Goal: Task Accomplishment & Management: Complete application form

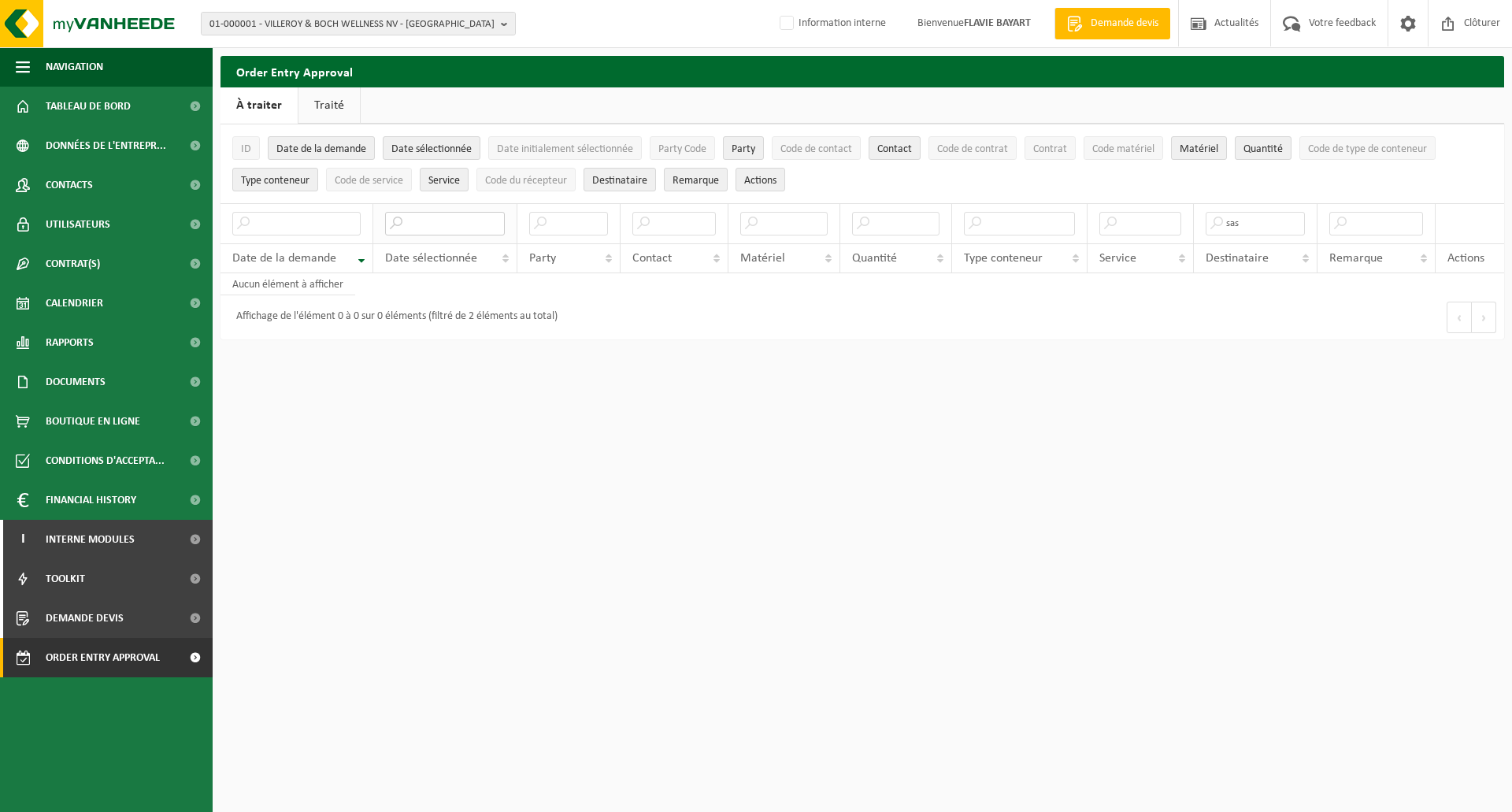
click at [428, 222] on input "text" at bounding box center [445, 224] width 119 height 24
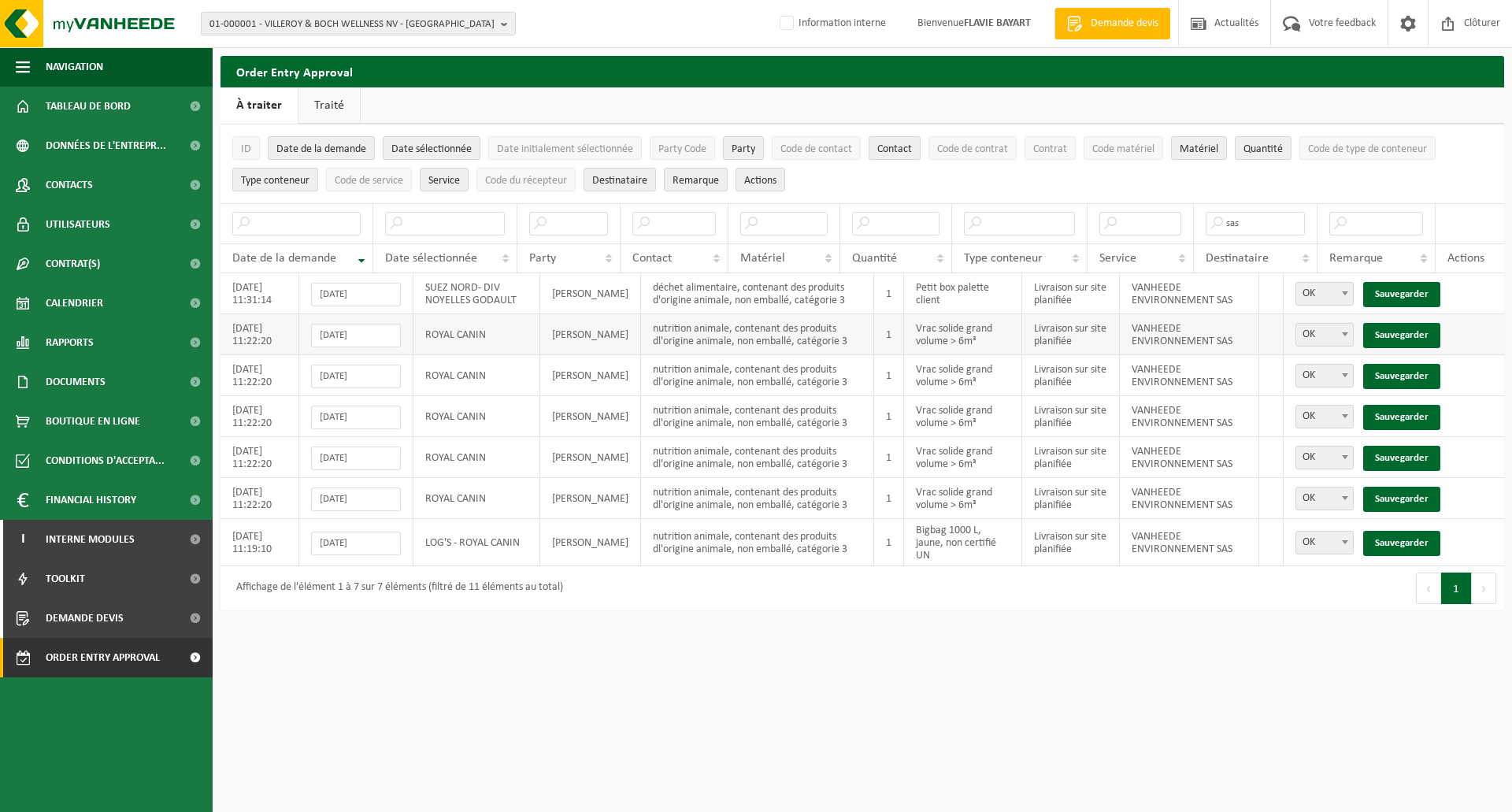
click at [1350, 331] on span at bounding box center [1345, 333] width 16 height 20
select select "Pas OK"
click at [1398, 331] on link "Sauvegarder" at bounding box center [1401, 335] width 77 height 25
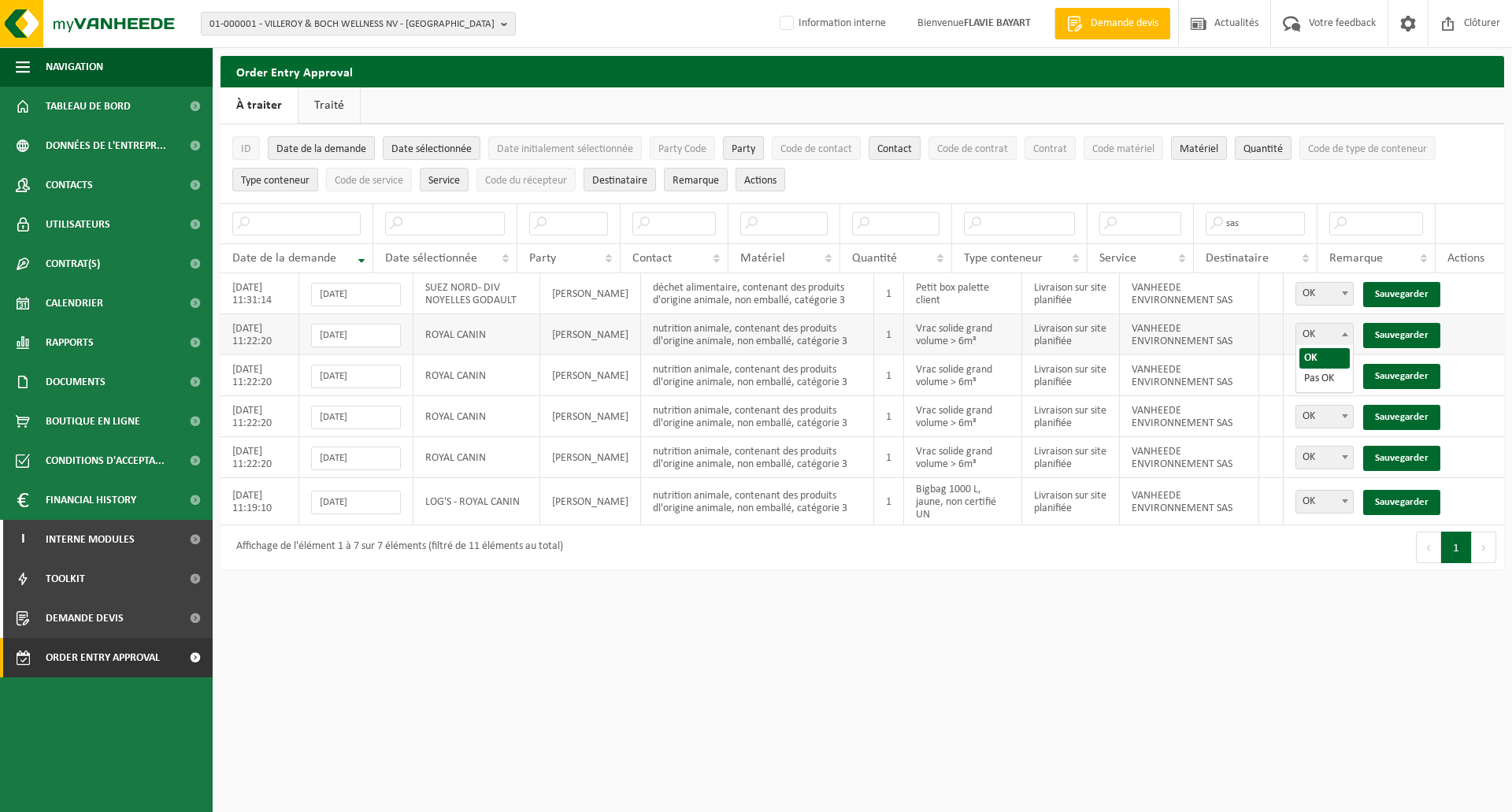
click at [1339, 331] on span at bounding box center [1345, 333] width 16 height 20
select select "Pas OK"
click at [1401, 335] on link "Sauvegarder" at bounding box center [1401, 335] width 77 height 25
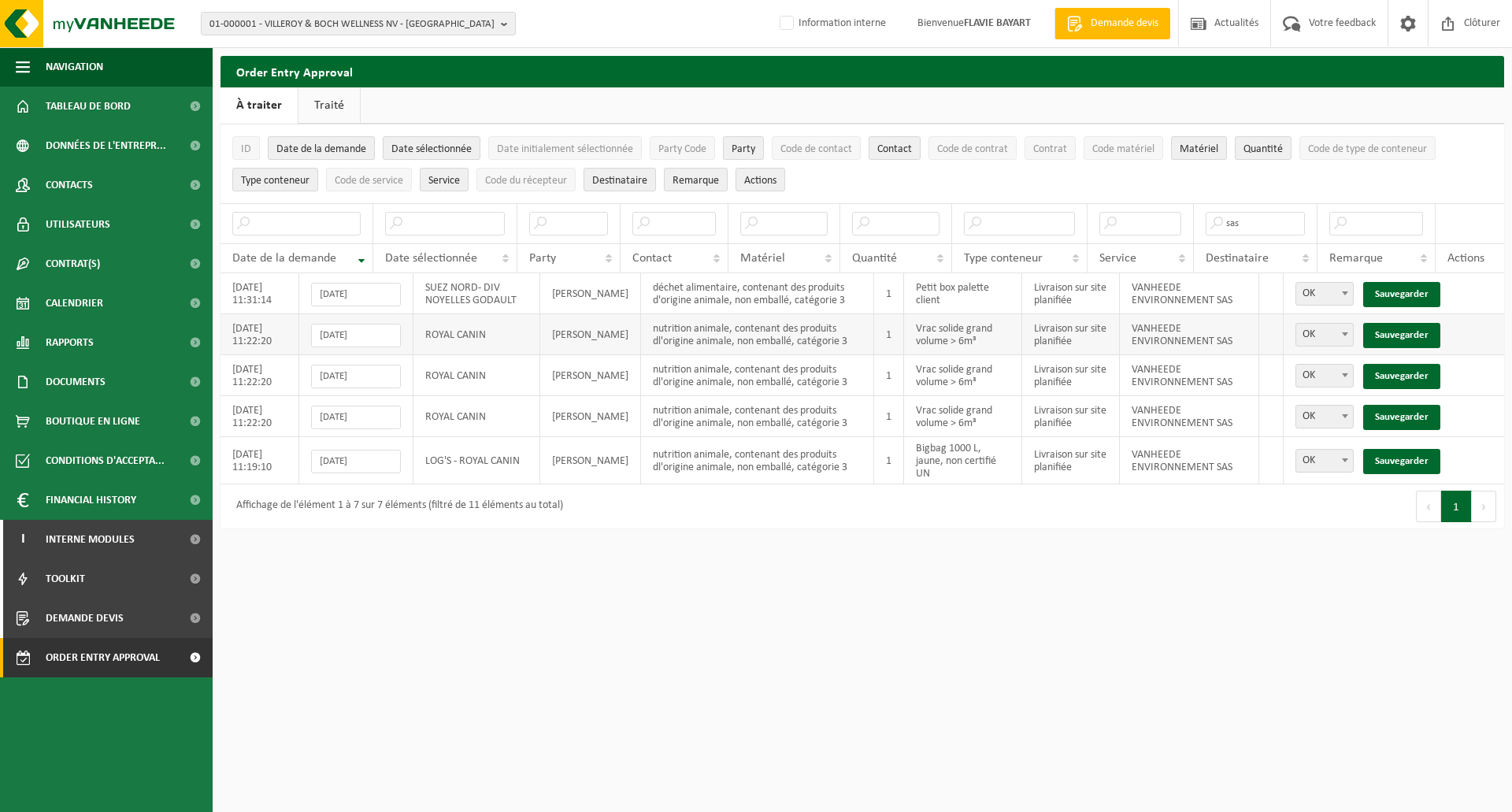
click at [1344, 335] on span at bounding box center [1345, 333] width 16 height 20
select select "Pas OK"
click at [1395, 331] on link "Sauvegarder" at bounding box center [1401, 335] width 77 height 25
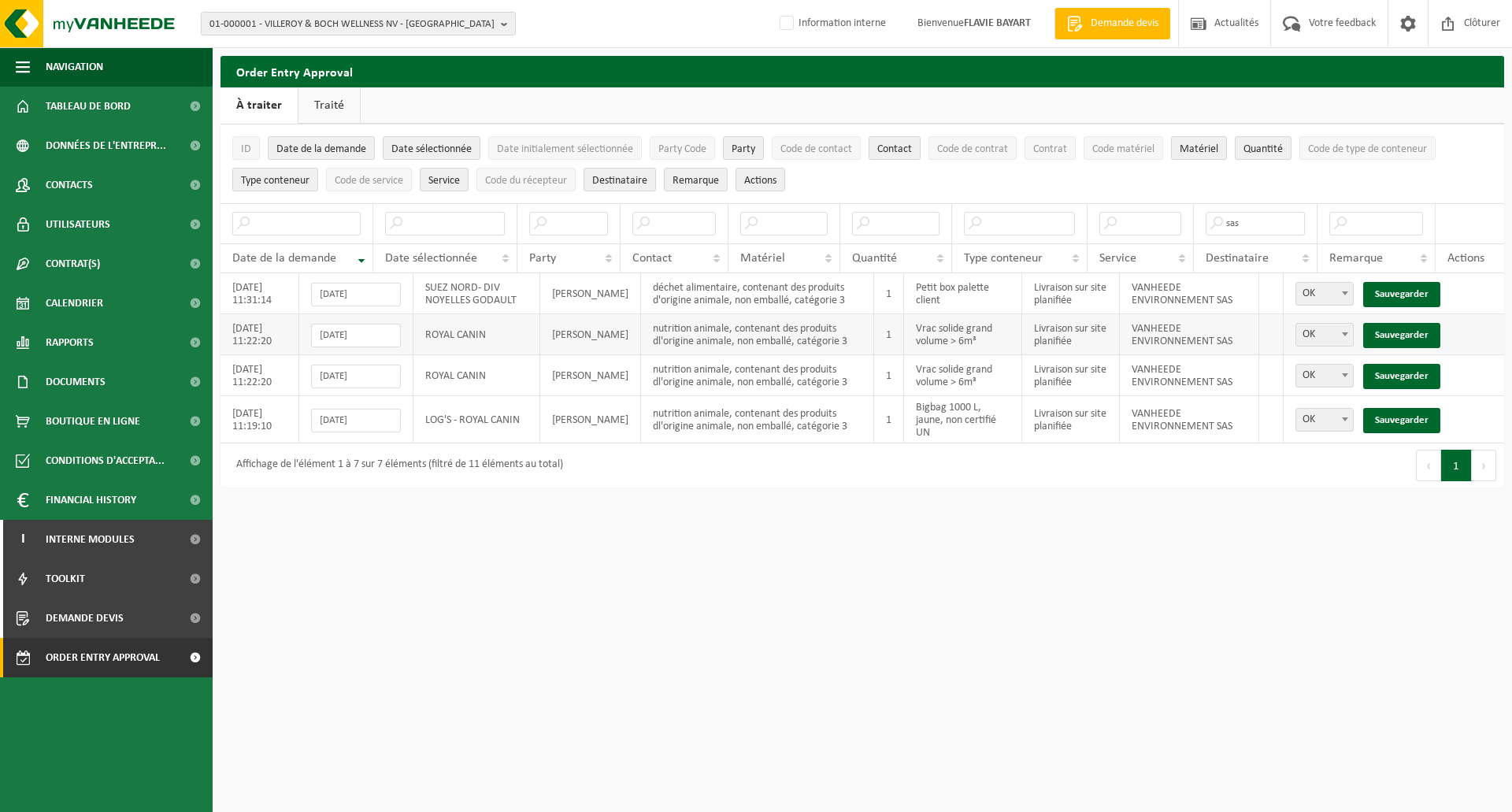
click at [1343, 333] on b at bounding box center [1344, 334] width 6 height 4
select select "Pas OK"
click at [1388, 331] on link "Sauvegarder" at bounding box center [1401, 335] width 77 height 25
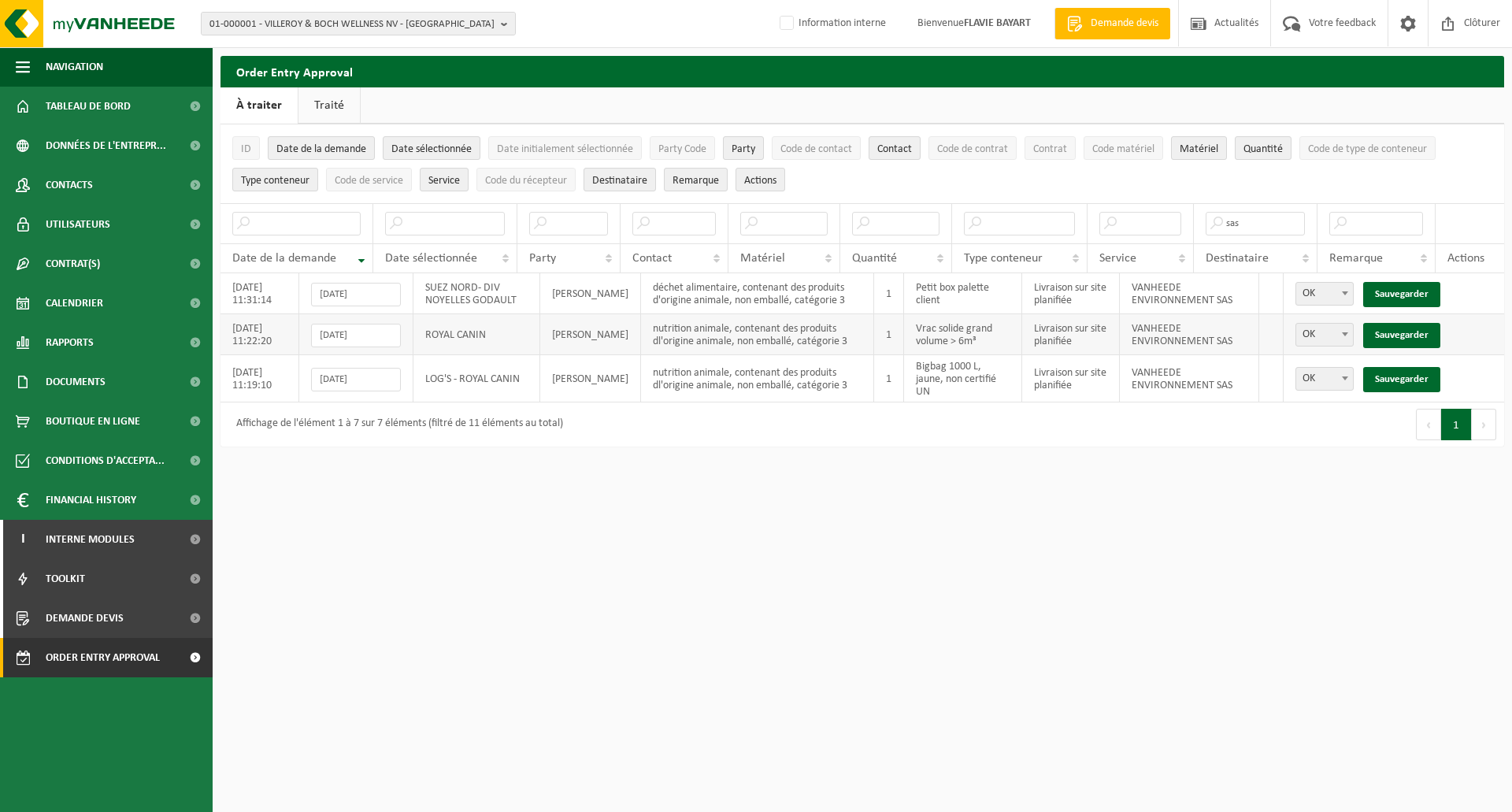
click at [1347, 332] on b at bounding box center [1344, 334] width 6 height 4
select select "Pas OK"
click at [1403, 323] on link "Sauvegarder" at bounding box center [1401, 335] width 77 height 25
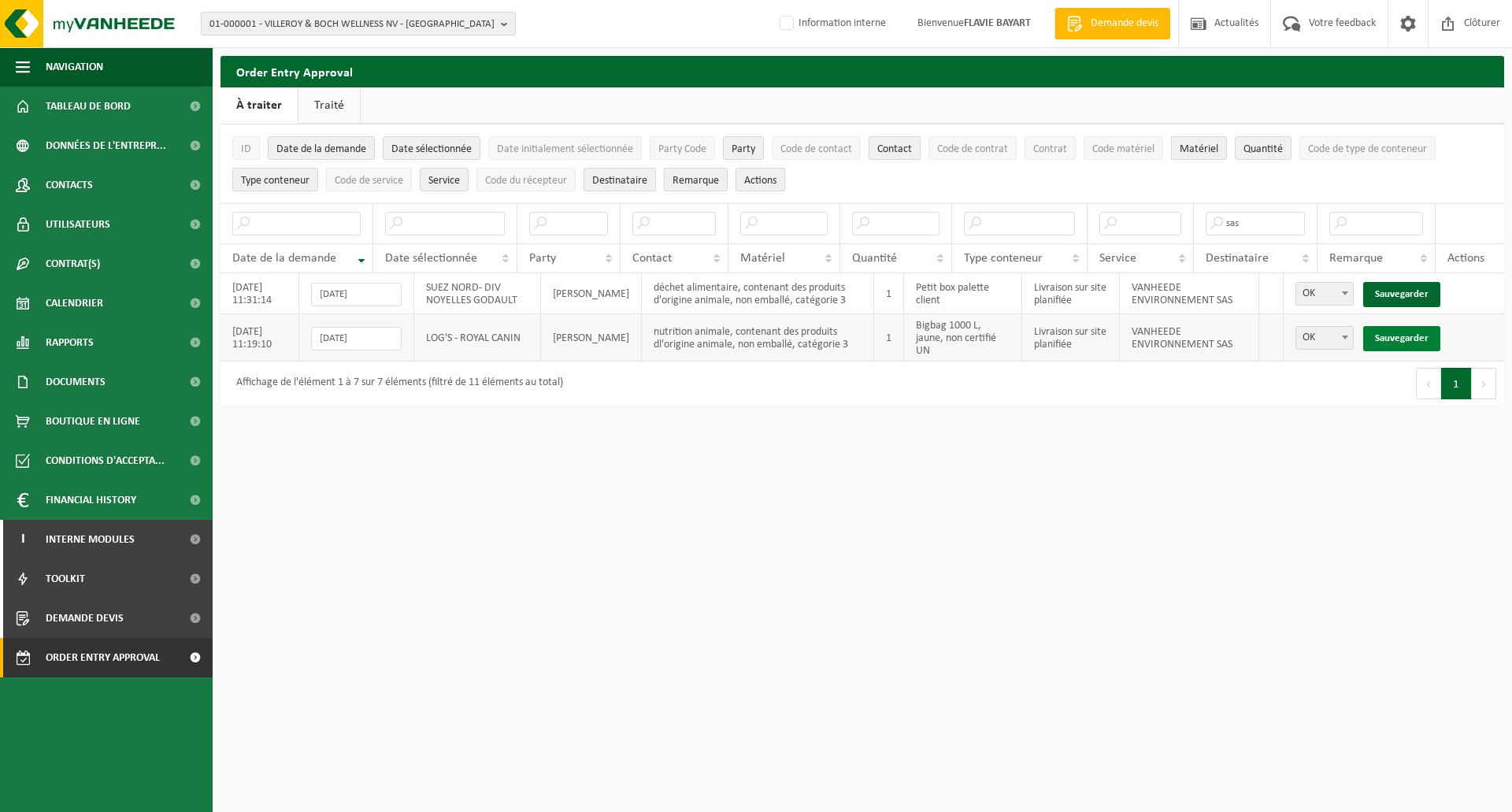
click at [1399, 338] on link "Sauvegarder" at bounding box center [1401, 338] width 77 height 25
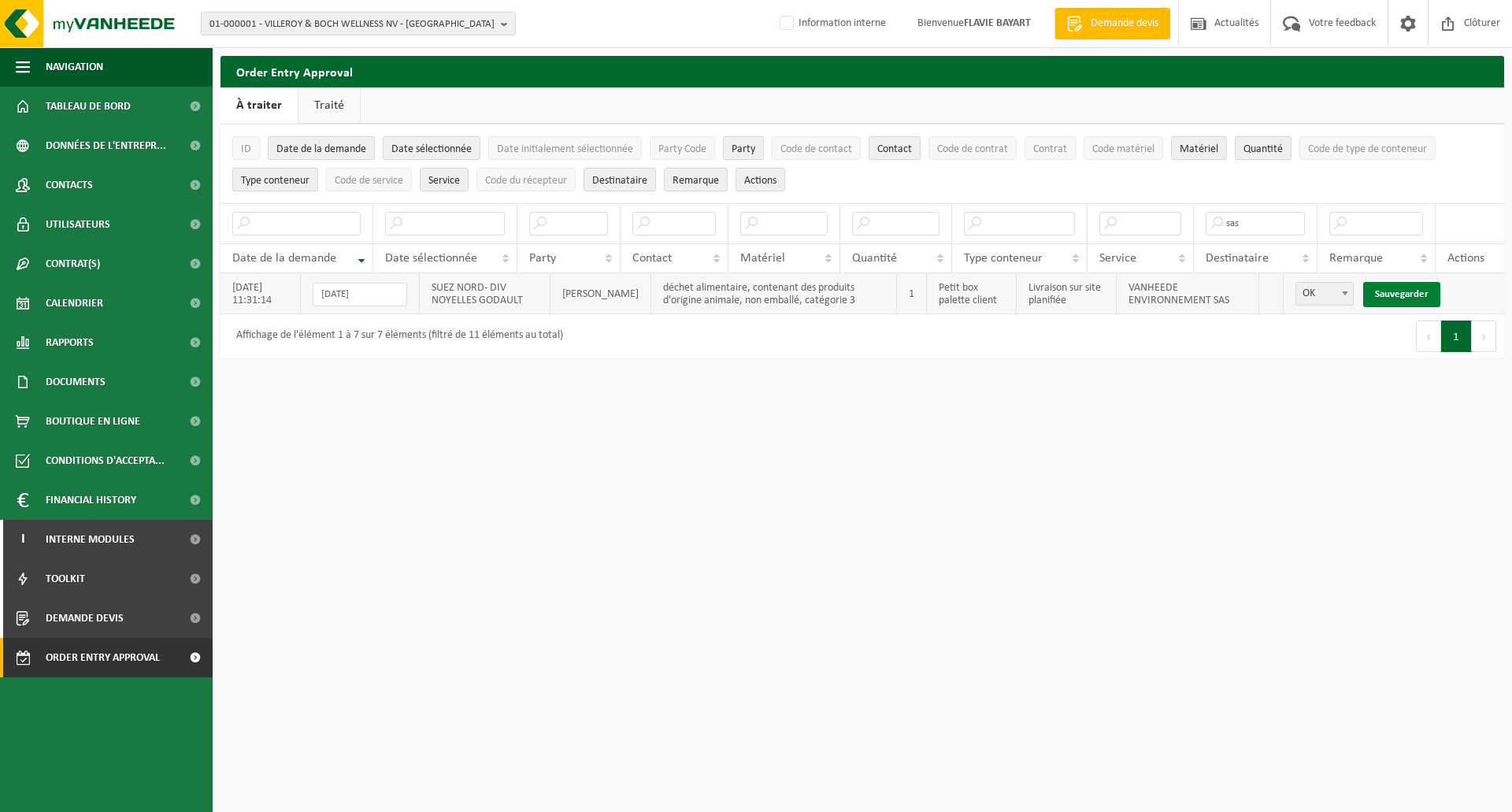
click at [1394, 296] on link "Sauvegarder" at bounding box center [1401, 294] width 77 height 25
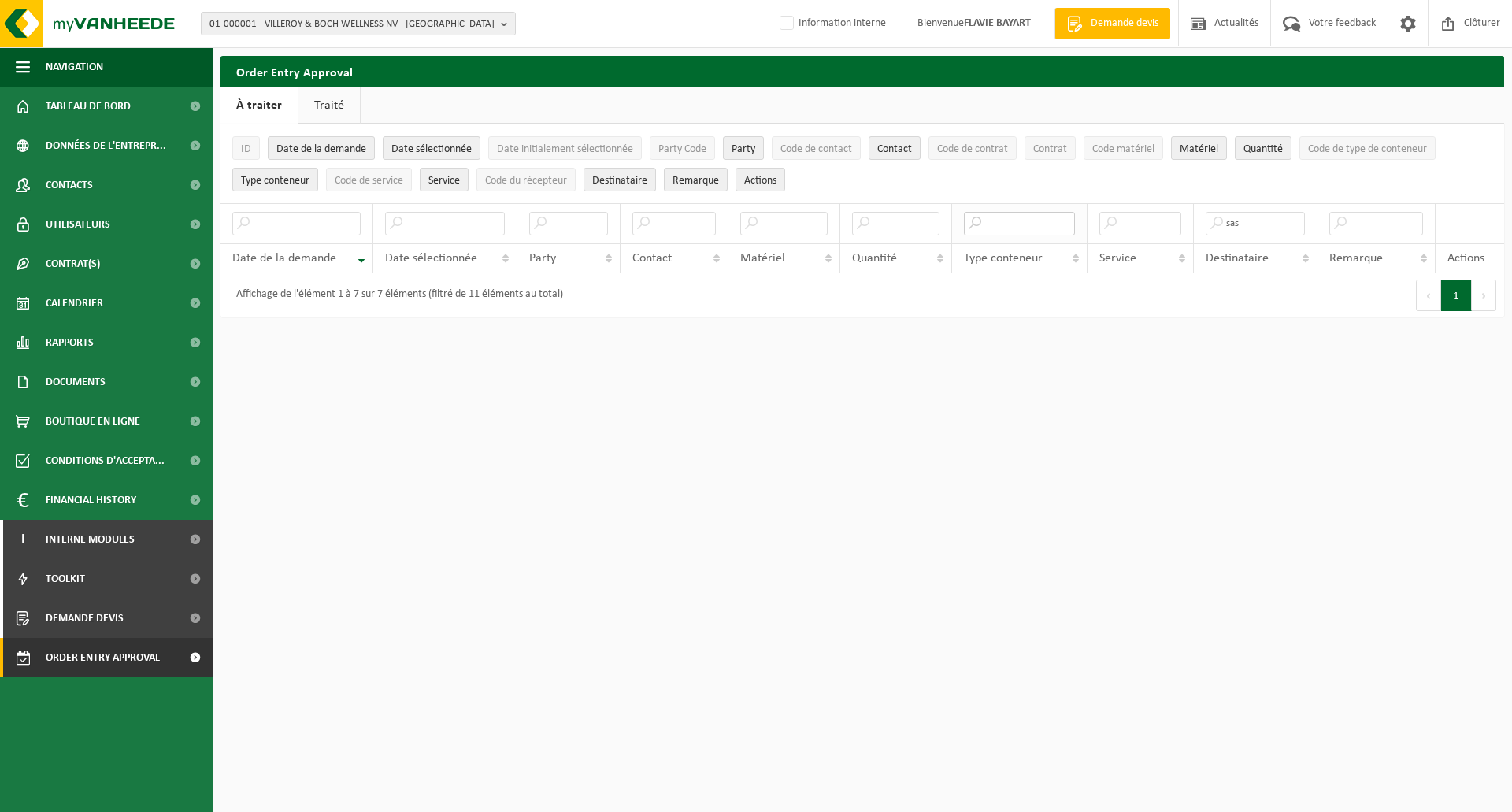
click at [1012, 224] on input "text" at bounding box center [1019, 224] width 111 height 24
